Goal: Communication & Community: Answer question/provide support

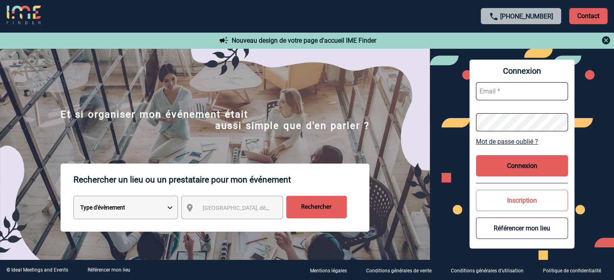
type input "[EMAIL_ADDRESS][DOMAIN_NAME]"
click at [502, 162] on button "Connexion" at bounding box center [522, 165] width 92 height 21
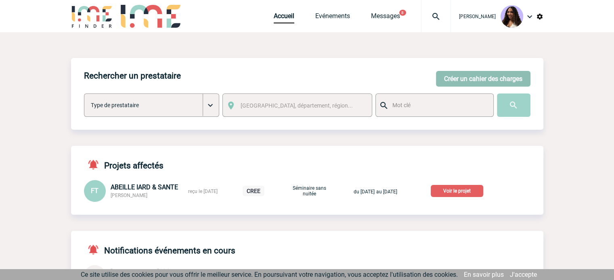
click at [462, 82] on button "Créer un cahier des charges" at bounding box center [483, 79] width 94 height 16
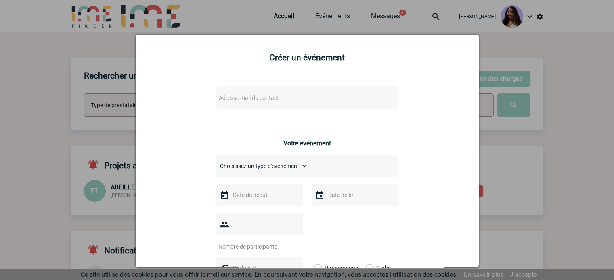
click at [253, 97] on span "Adresse mail du contact" at bounding box center [249, 98] width 60 height 6
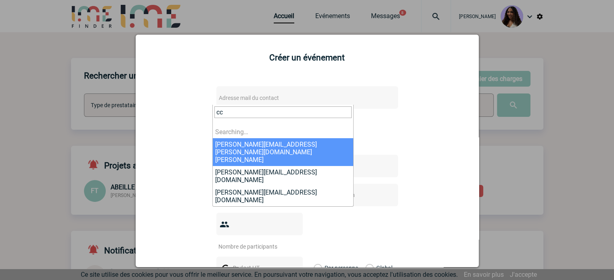
type input "c"
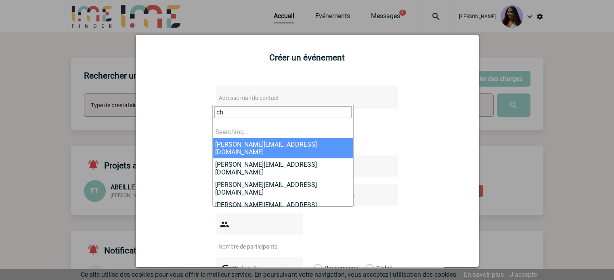
type input "c"
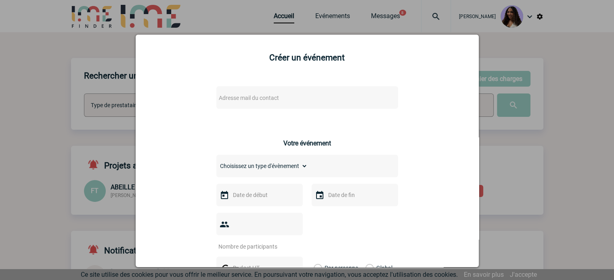
click at [443, 27] on div at bounding box center [307, 140] width 614 height 280
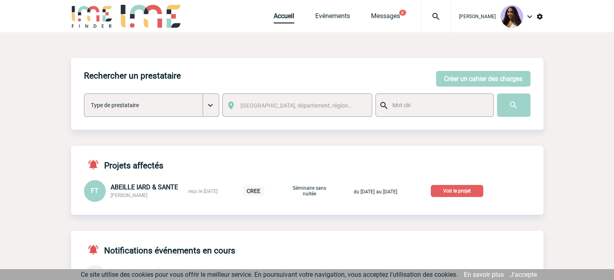
click at [476, 195] on p "Voir le projet" at bounding box center [457, 191] width 52 height 12
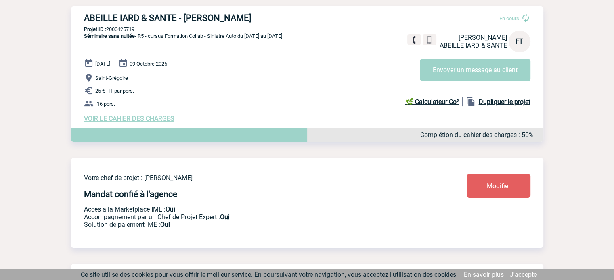
scroll to position [107, 0]
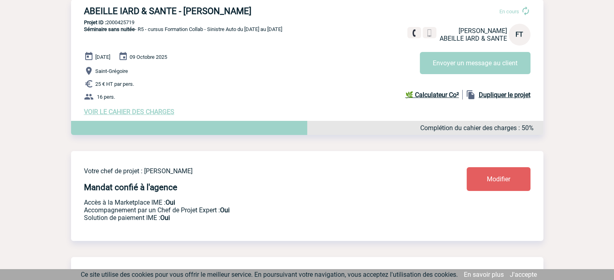
click at [123, 111] on span "VOIR LE CAHIER DES CHARGES" at bounding box center [129, 112] width 90 height 8
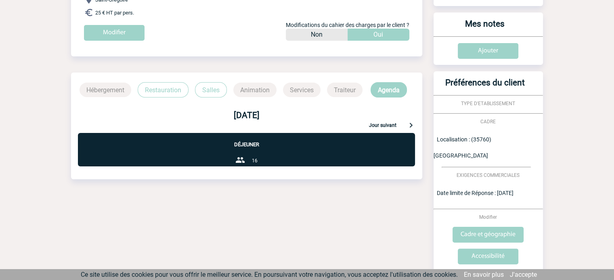
scroll to position [105, 0]
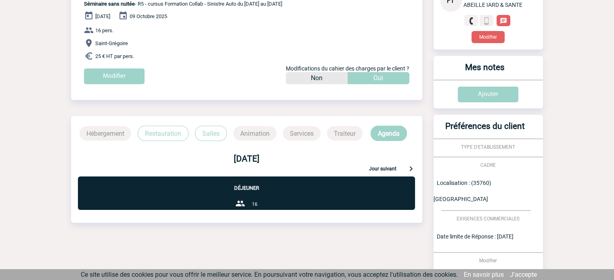
click at [168, 141] on div "06 octobre 2025 Jour suivant" at bounding box center [246, 157] width 351 height 32
click at [169, 136] on p "Restauration" at bounding box center [163, 133] width 51 height 15
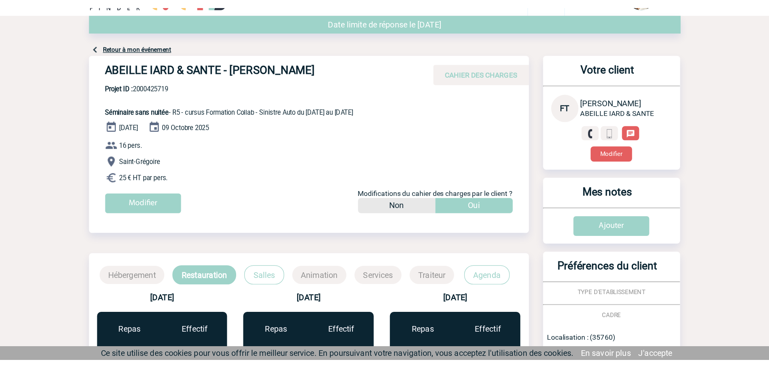
scroll to position [0, 0]
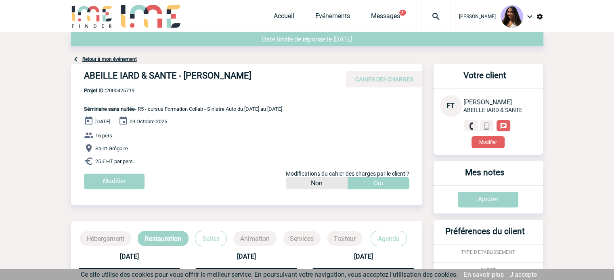
click at [82, 76] on div "ABEILLE IARD & SANTE - Frédérique TOURNEUR CAHIER DES CHARGES" at bounding box center [246, 75] width 351 height 23
drag, startPoint x: 82, startPoint y: 76, endPoint x: 276, endPoint y: 74, distance: 194.1
click at [276, 74] on div "ABEILLE IARD & SANTE - Frédérique TOURNEUR CAHIER DES CHARGES" at bounding box center [246, 75] width 351 height 23
copy h4 "ABEILLE IARD & SANTE - Frédérique TOURNEUR"
click at [127, 91] on span "Projet ID : 2000425719" at bounding box center [183, 91] width 198 height 6
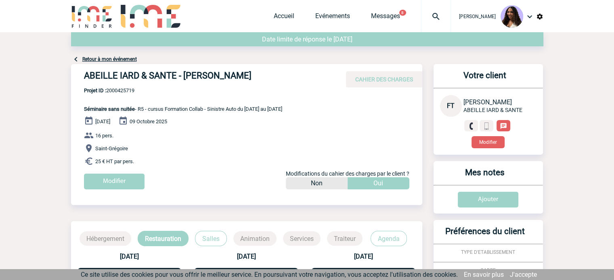
click at [127, 91] on span "Projet ID : 2000425719" at bounding box center [183, 91] width 198 height 6
copy span "2000425719"
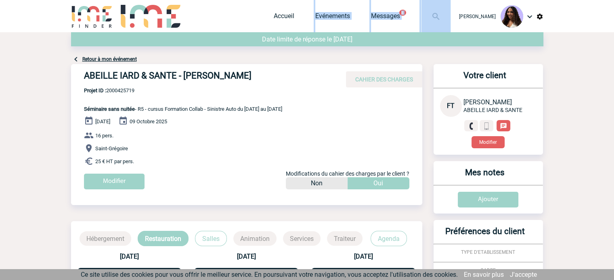
drag, startPoint x: 243, startPoint y: 29, endPoint x: 182, endPoint y: 32, distance: 61.0
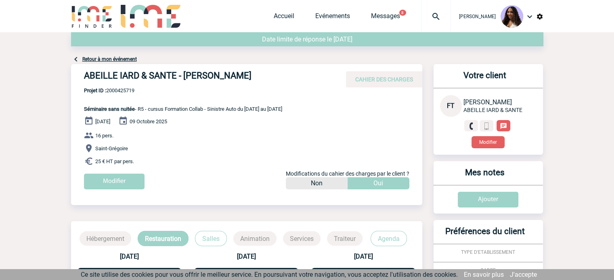
click at [101, 91] on b "Projet ID :" at bounding box center [95, 91] width 22 height 6
click at [114, 91] on span "Projet ID : 2000425719" at bounding box center [183, 91] width 198 height 6
click at [115, 90] on span "Projet ID : 2000425719" at bounding box center [183, 91] width 198 height 6
copy span "2000425719"
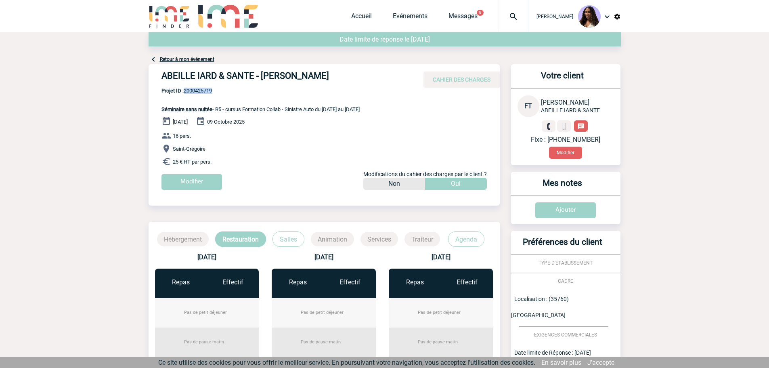
click at [160, 93] on p "Projet ID : 2000425719 Séminaire sans nuitée - R5 - cursus Formation Collab - S…" at bounding box center [253, 100] width 211 height 25
drag, startPoint x: 158, startPoint y: 108, endPoint x: 224, endPoint y: 165, distance: 87.8
click at [224, 165] on div "ABEILLE IARD & SANTE - Frédérique TOURNEUR CAHIER DES CHARGES ABEILLE IARD & SA…" at bounding box center [323, 130] width 351 height 132
copy div "Séminaire sans nuitée - R5 - cursus Formation Collab - Sinistre Auto du 06 au 9…"
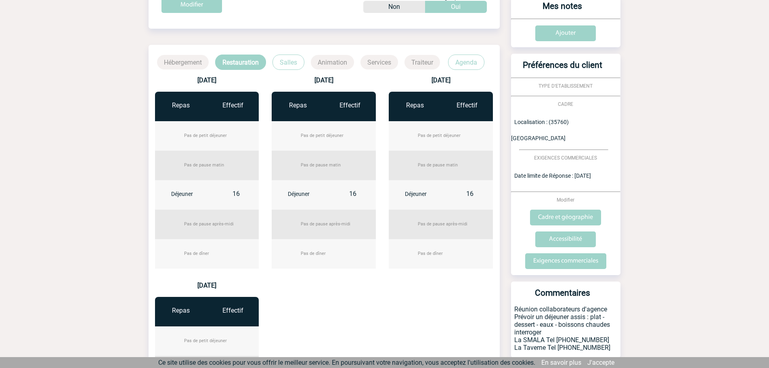
scroll to position [202, 0]
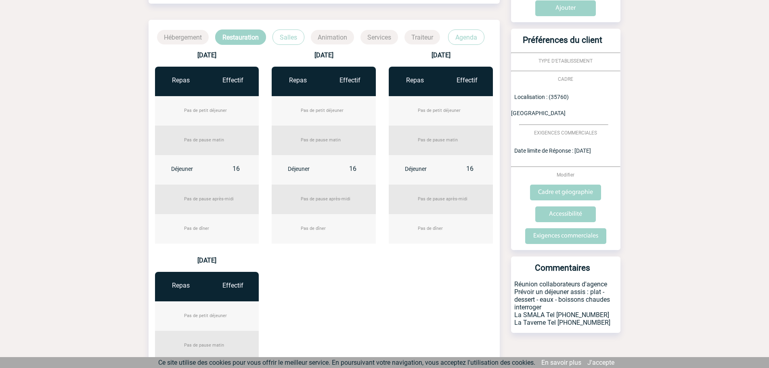
drag, startPoint x: 514, startPoint y: 267, endPoint x: 608, endPoint y: 313, distance: 104.7
click at [608, 280] on p "Réunion collaborateurs d'agence Prévoir un déjeuner assis : plat - dessert - ea…" at bounding box center [565, 306] width 109 height 52
copy p "Réunion collaborateurs d'agence Prévoir un déjeuner assis : plat - dessert - ea…"
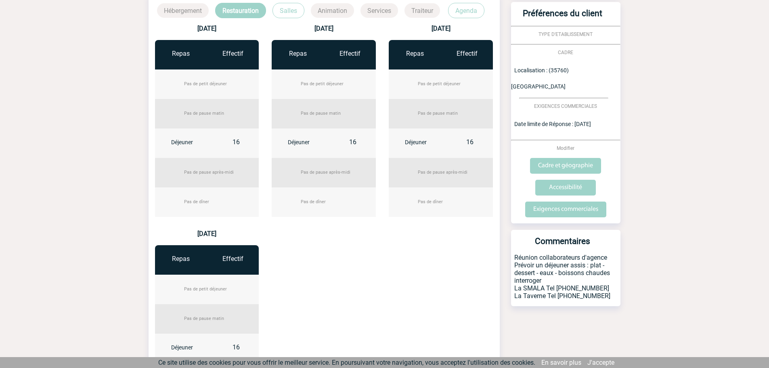
scroll to position [229, 0]
click at [553, 262] on p "Réunion collaborateurs d'agence Prévoir un déjeuner assis : plat - dessert - ea…" at bounding box center [565, 279] width 109 height 52
click at [285, 11] on p "Salles" at bounding box center [288, 9] width 32 height 15
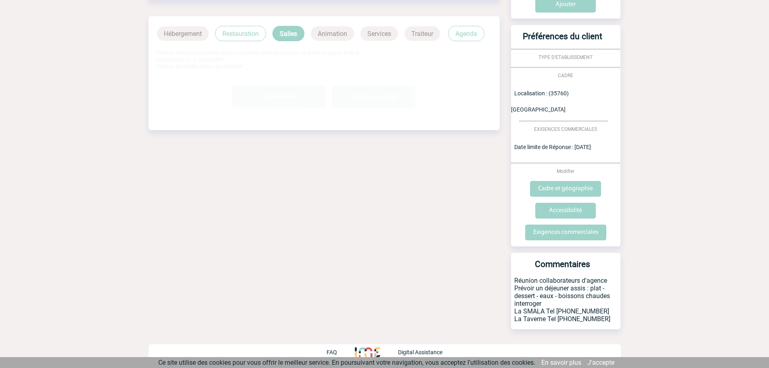
scroll to position [189, 0]
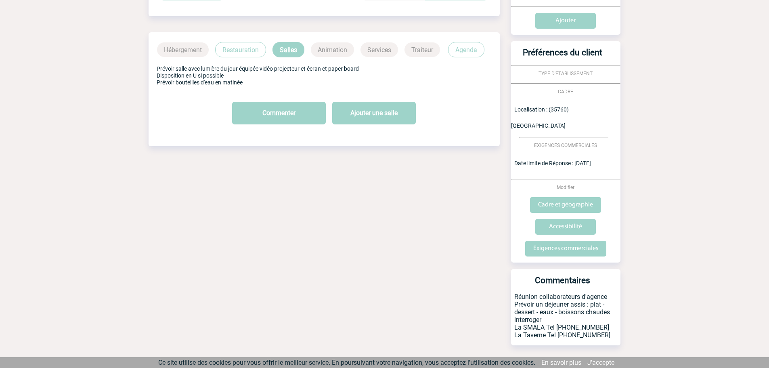
drag, startPoint x: 155, startPoint y: 65, endPoint x: 247, endPoint y: 87, distance: 94.3
click at [247, 87] on div "Prévoir salle avec lumière du jour équipée vidéo projecteur et écran et paper b…" at bounding box center [323, 75] width 351 height 36
copy p "Prévoir salle avec lumière du jour équipée vidéo projecteur et écran et paper b…"
click at [477, 49] on p "Agenda" at bounding box center [466, 49] width 36 height 15
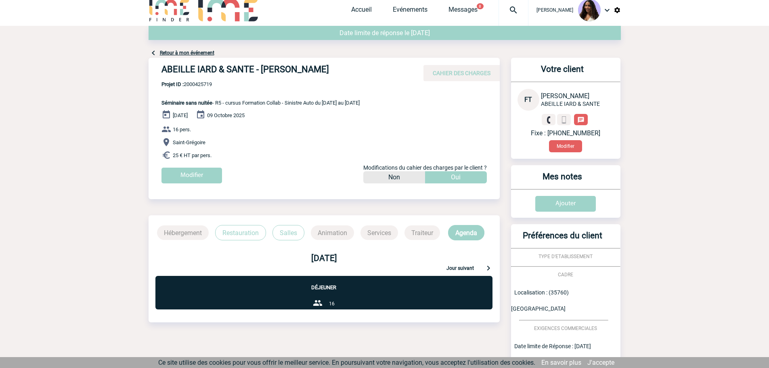
scroll to position [0, 0]
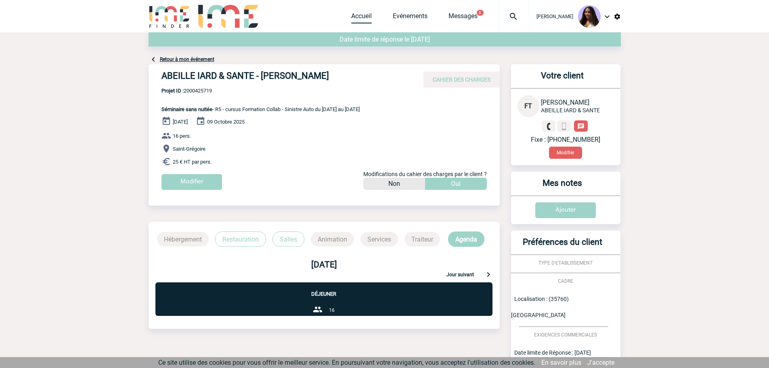
click at [352, 17] on link "Accueil" at bounding box center [361, 17] width 21 height 11
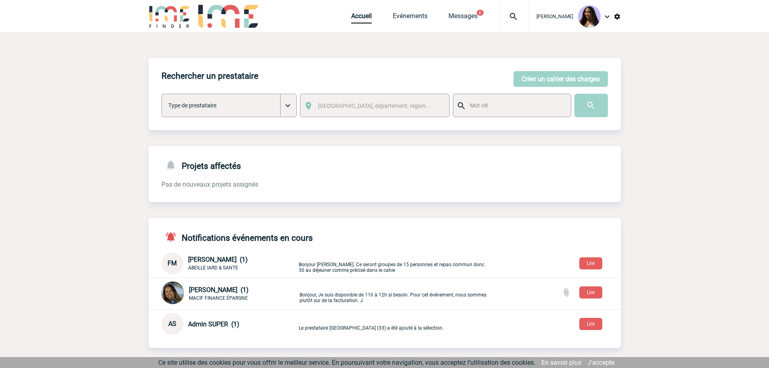
click at [388, 263] on p "Bonjour [PERSON_NAME]. Ce seront groupes de 15 personnes et repas commun donc 3…" at bounding box center [394, 263] width 190 height 19
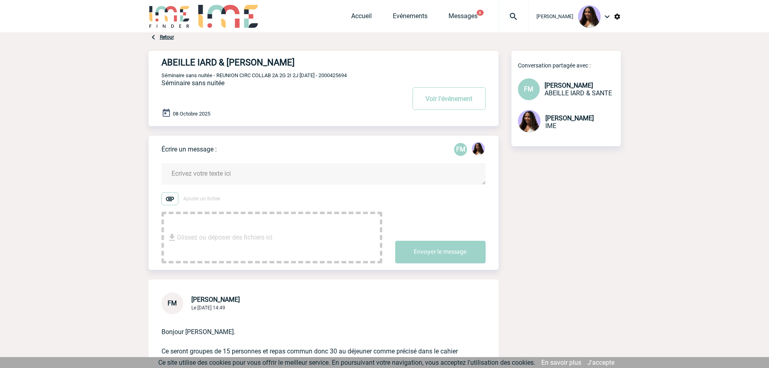
click at [261, 173] on textarea at bounding box center [323, 173] width 324 height 21
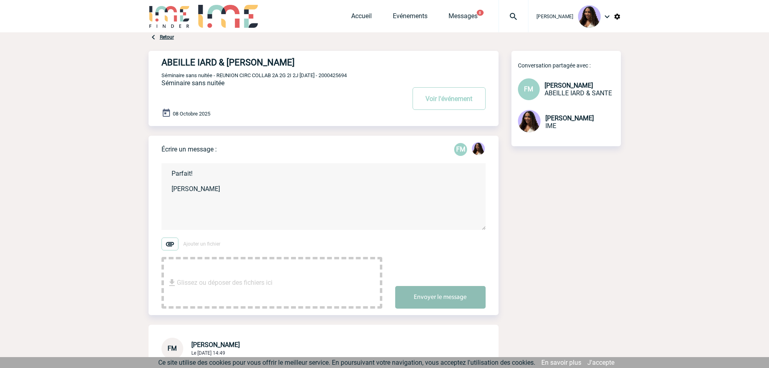
type textarea "Parfait! Merci, Jessica"
click at [444, 301] on button "Envoyer le message" at bounding box center [440, 297] width 90 height 23
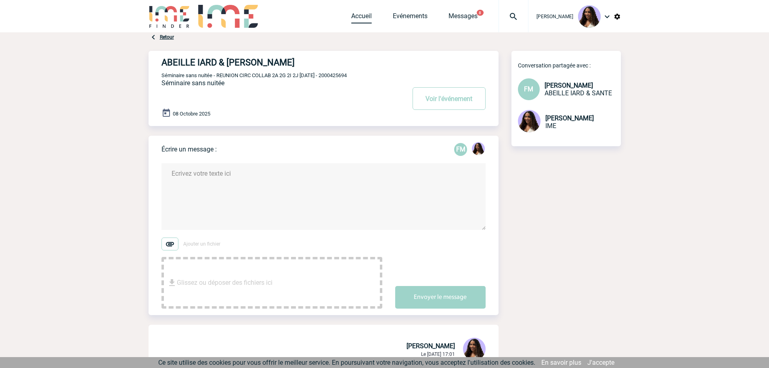
click at [351, 17] on link "Accueil" at bounding box center [361, 17] width 21 height 11
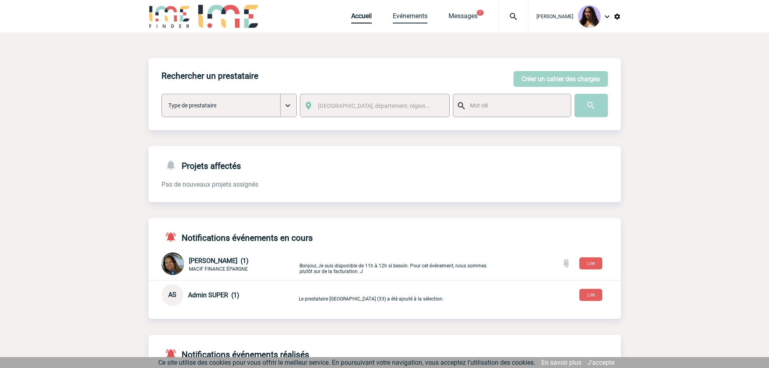
click at [395, 16] on link "Evénements" at bounding box center [410, 17] width 35 height 11
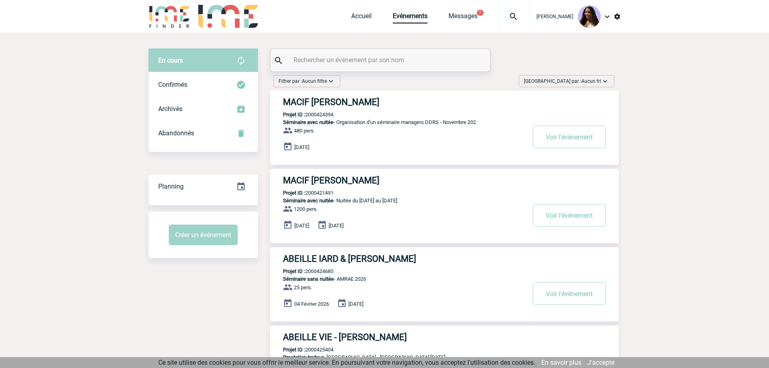
click at [362, 59] on input "text" at bounding box center [381, 60] width 180 height 12
paste input "TOURNEUR"
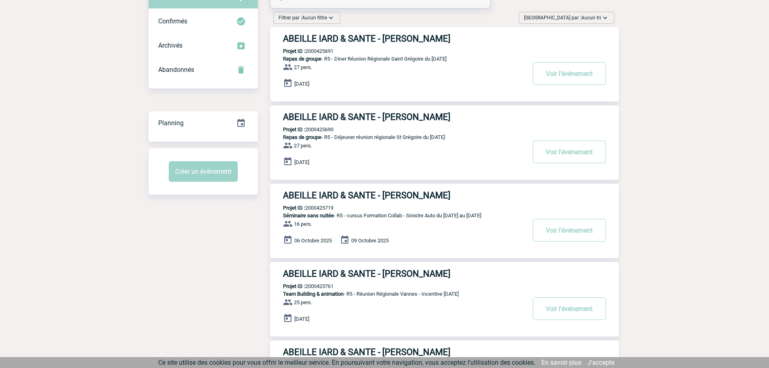
scroll to position [67, 0]
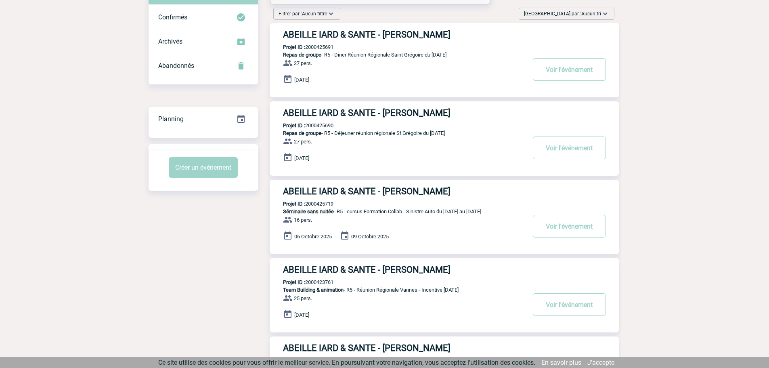
type input "TOURNEUR"
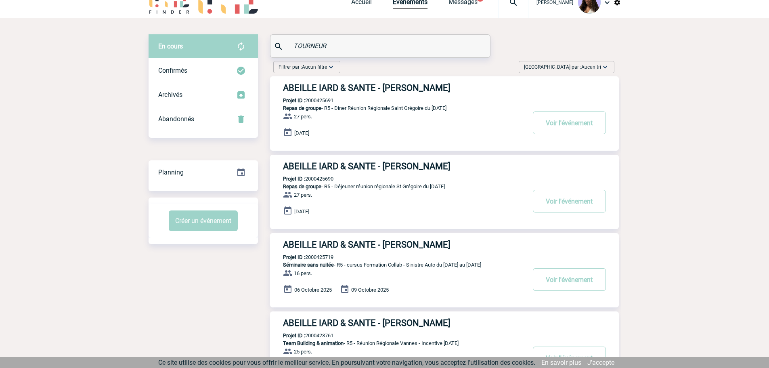
scroll to position [0, 0]
